Goal: Check status: Check status

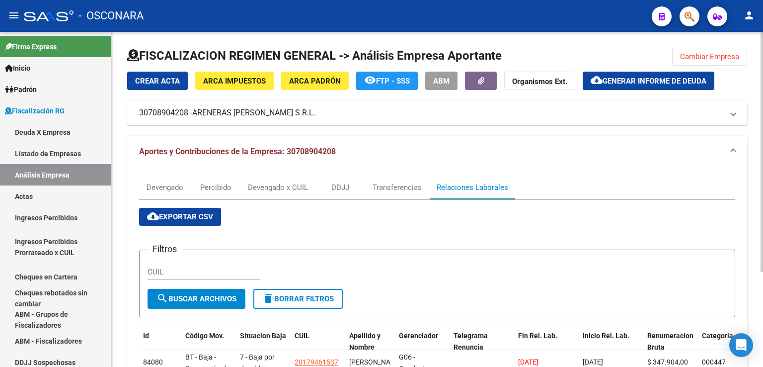
click at [711, 52] on span "Cambiar Empresa" at bounding box center [709, 56] width 59 height 9
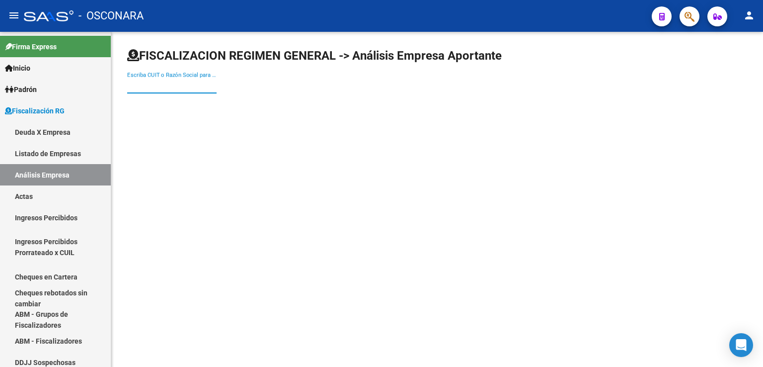
click at [191, 83] on input "Escriba CUIT o Razón Social para buscar" at bounding box center [171, 85] width 89 height 9
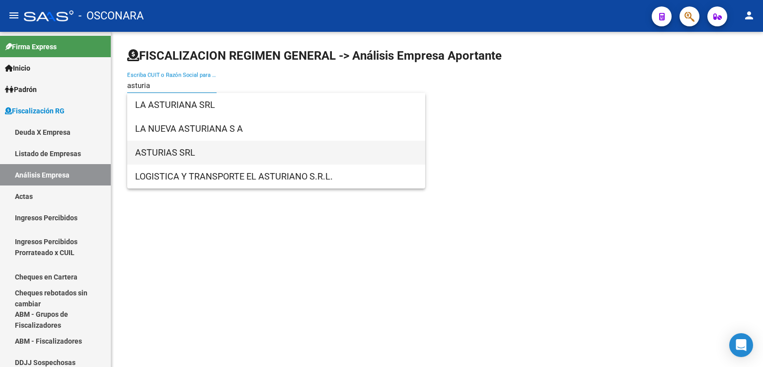
type input "asturia"
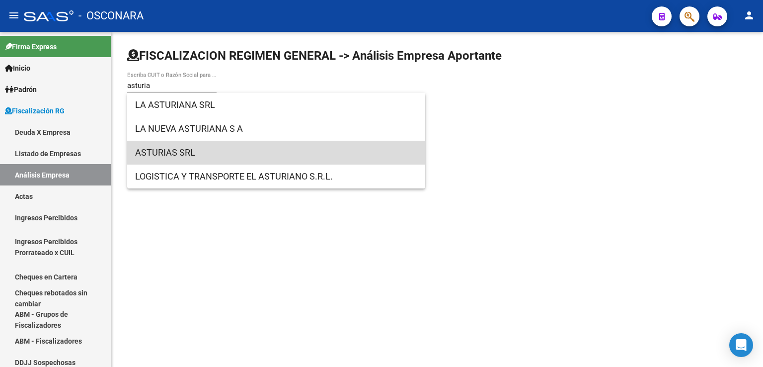
click at [211, 150] on span "ASTURIAS SRL" at bounding box center [276, 153] width 282 height 24
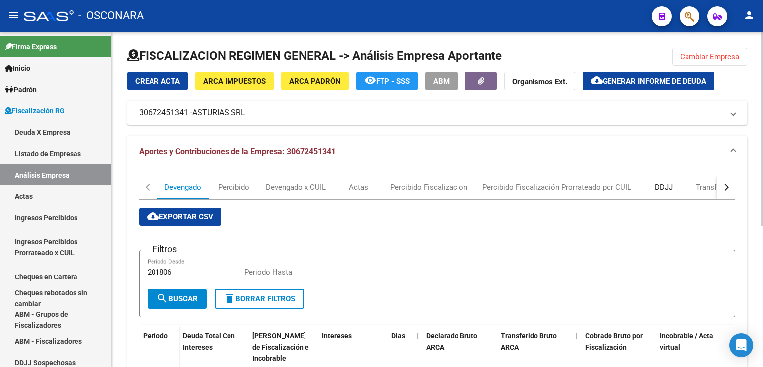
drag, startPoint x: 661, startPoint y: 189, endPoint x: 603, endPoint y: 215, distance: 63.6
click at [661, 189] on div "DDJJ" at bounding box center [664, 187] width 18 height 11
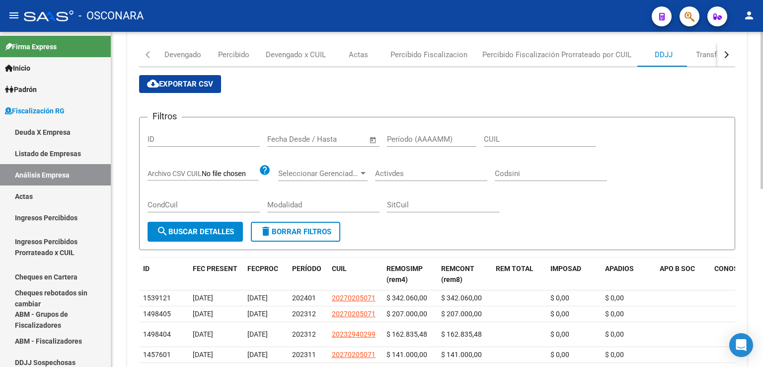
scroll to position [182, 0]
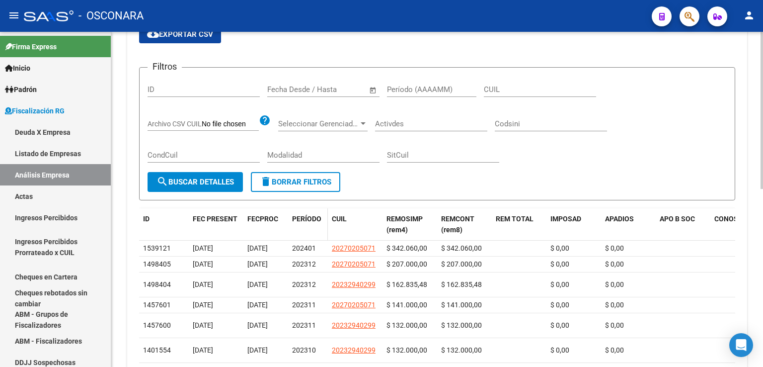
click at [310, 219] on span "PERÍODO" at bounding box center [306, 219] width 29 height 8
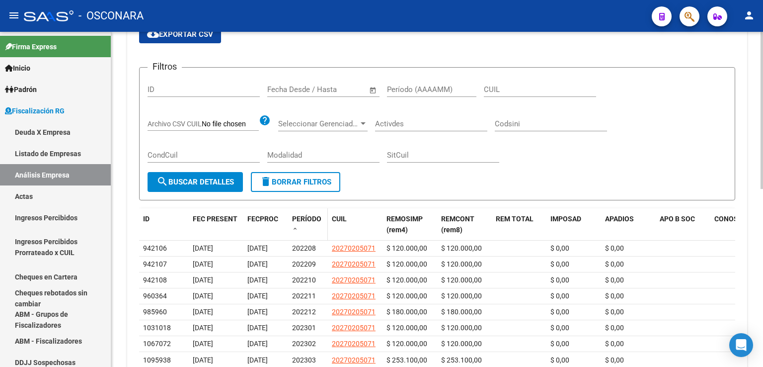
click at [310, 219] on span "PERÍODO" at bounding box center [306, 219] width 29 height 8
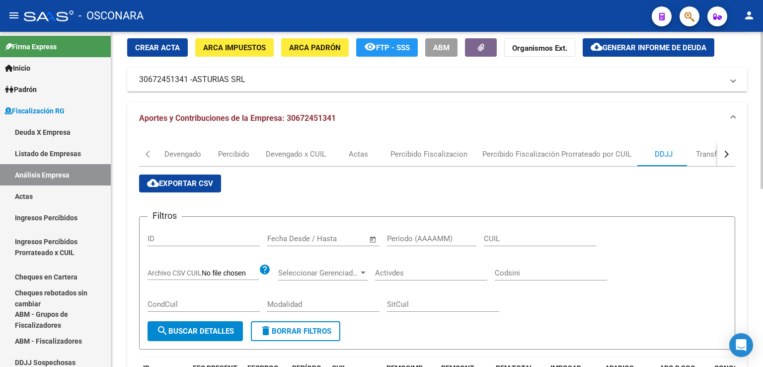
scroll to position [0, 0]
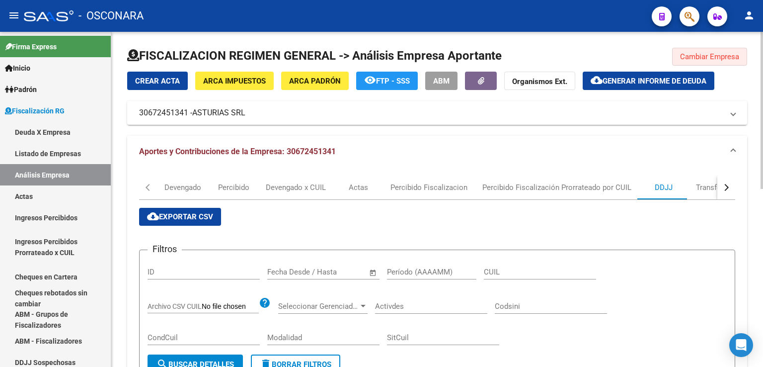
drag, startPoint x: 707, startPoint y: 59, endPoint x: 650, endPoint y: 58, distance: 57.2
click at [707, 58] on span "Cambiar Empresa" at bounding box center [709, 56] width 59 height 9
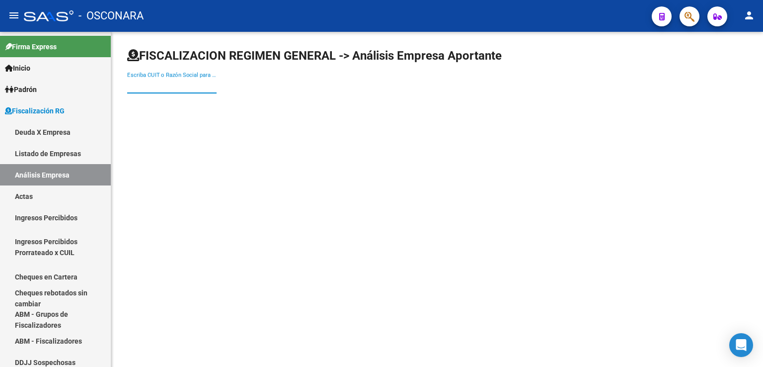
click at [154, 88] on input "Escriba CUIT o Razón Social para buscar" at bounding box center [171, 85] width 89 height 9
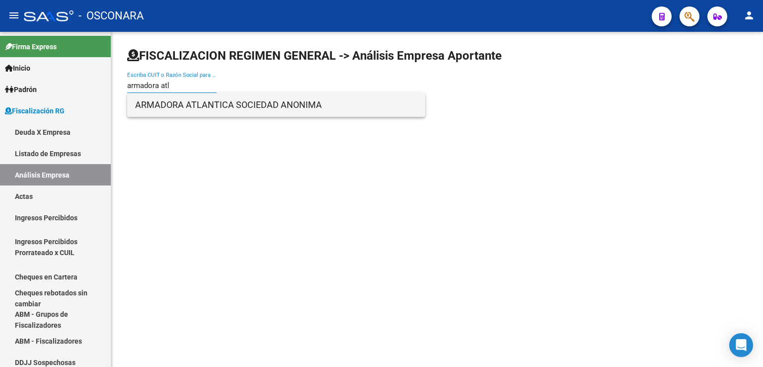
type input "armadora atl"
click at [163, 100] on span "ARMADORA ATLANTICA SOCIEDAD ANONIMA" at bounding box center [276, 105] width 282 height 24
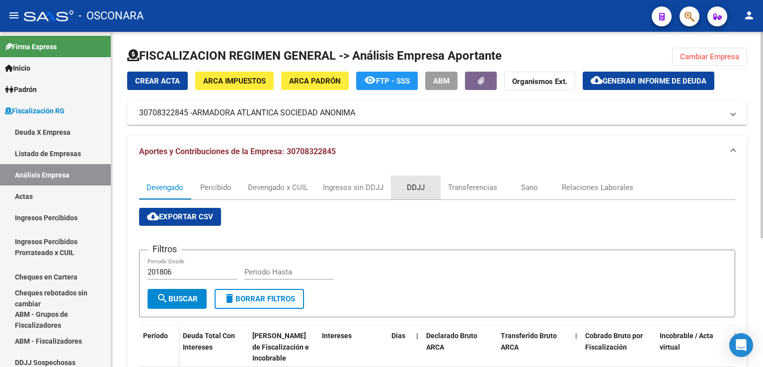
click at [410, 189] on div "DDJJ" at bounding box center [416, 187] width 18 height 11
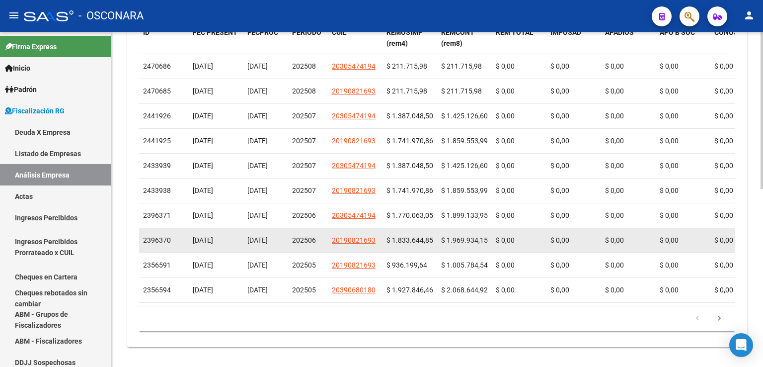
scroll to position [379, 0]
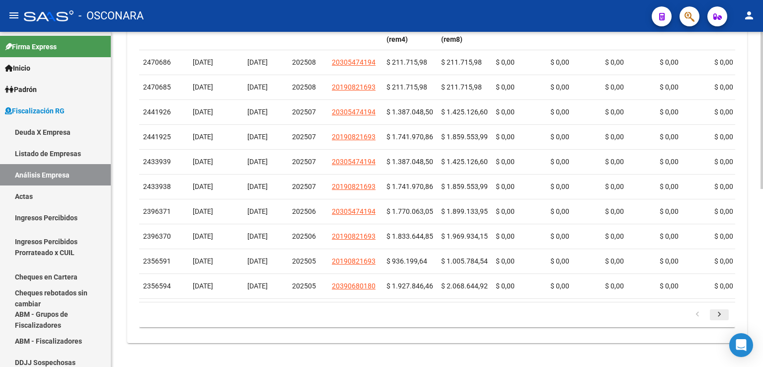
click at [718, 317] on icon "go to next page" at bounding box center [719, 316] width 13 height 12
click at [701, 315] on icon "go to previous page" at bounding box center [697, 316] width 13 height 12
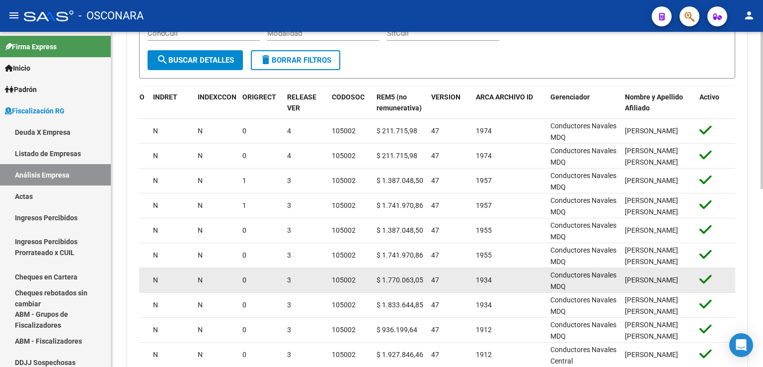
scroll to position [280, 0]
